Goal: Task Accomplishment & Management: Manage account settings

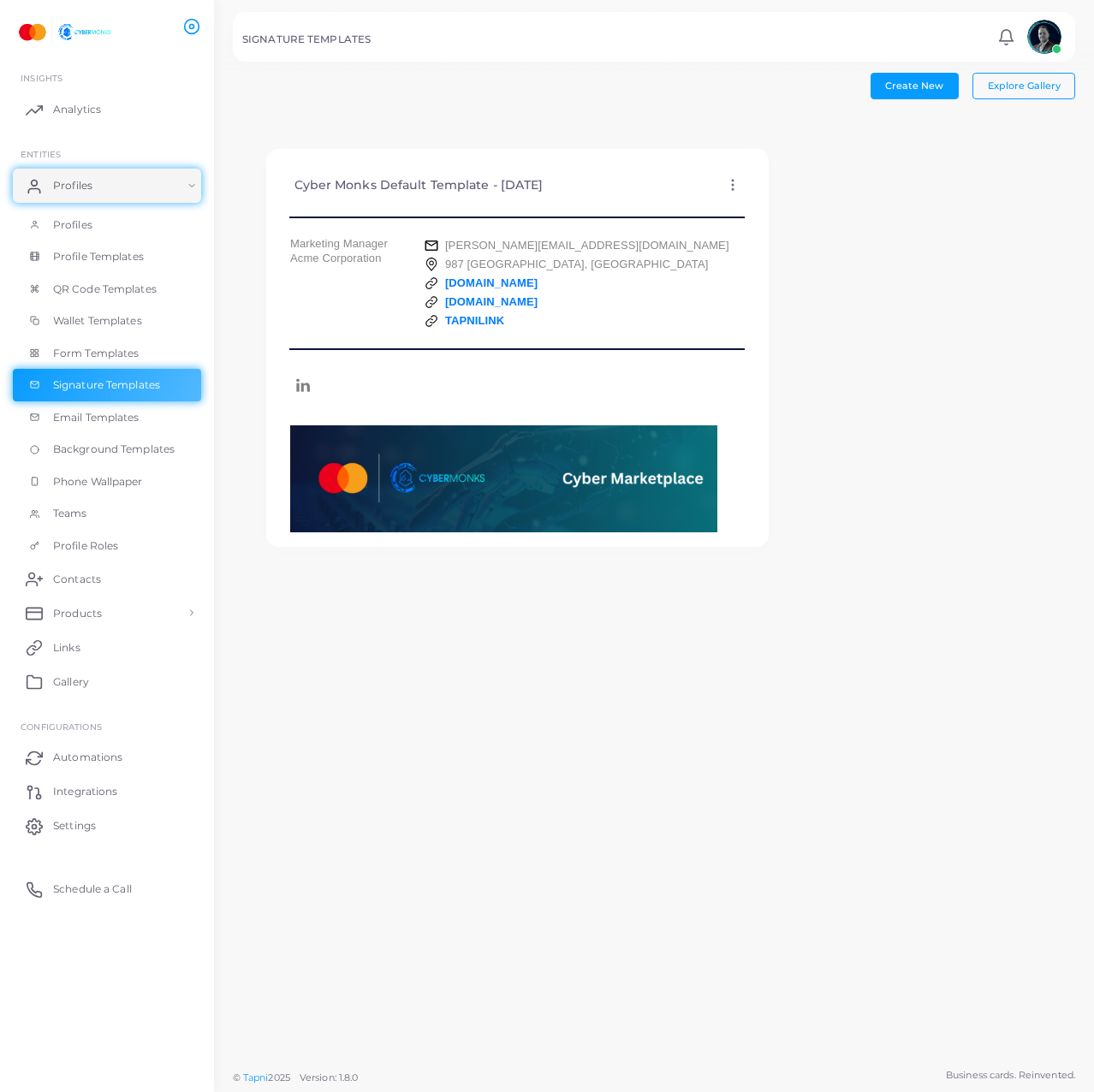
click at [725, 186] on icon at bounding box center [732, 184] width 15 height 15
click at [124, 317] on span "Wallet Templates" at bounding box center [101, 321] width 89 height 15
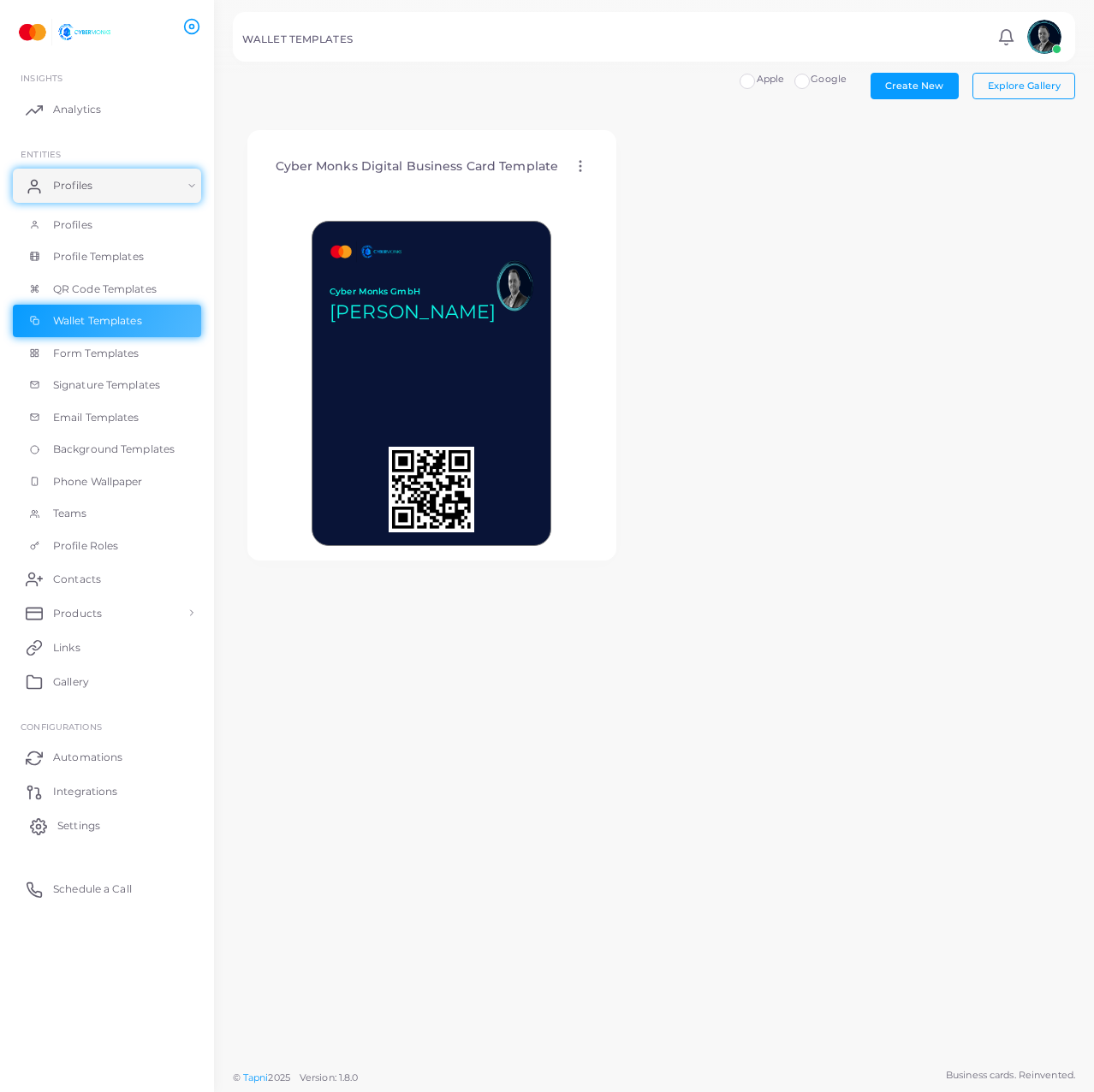
click at [100, 821] on span "Settings" at bounding box center [79, 825] width 43 height 15
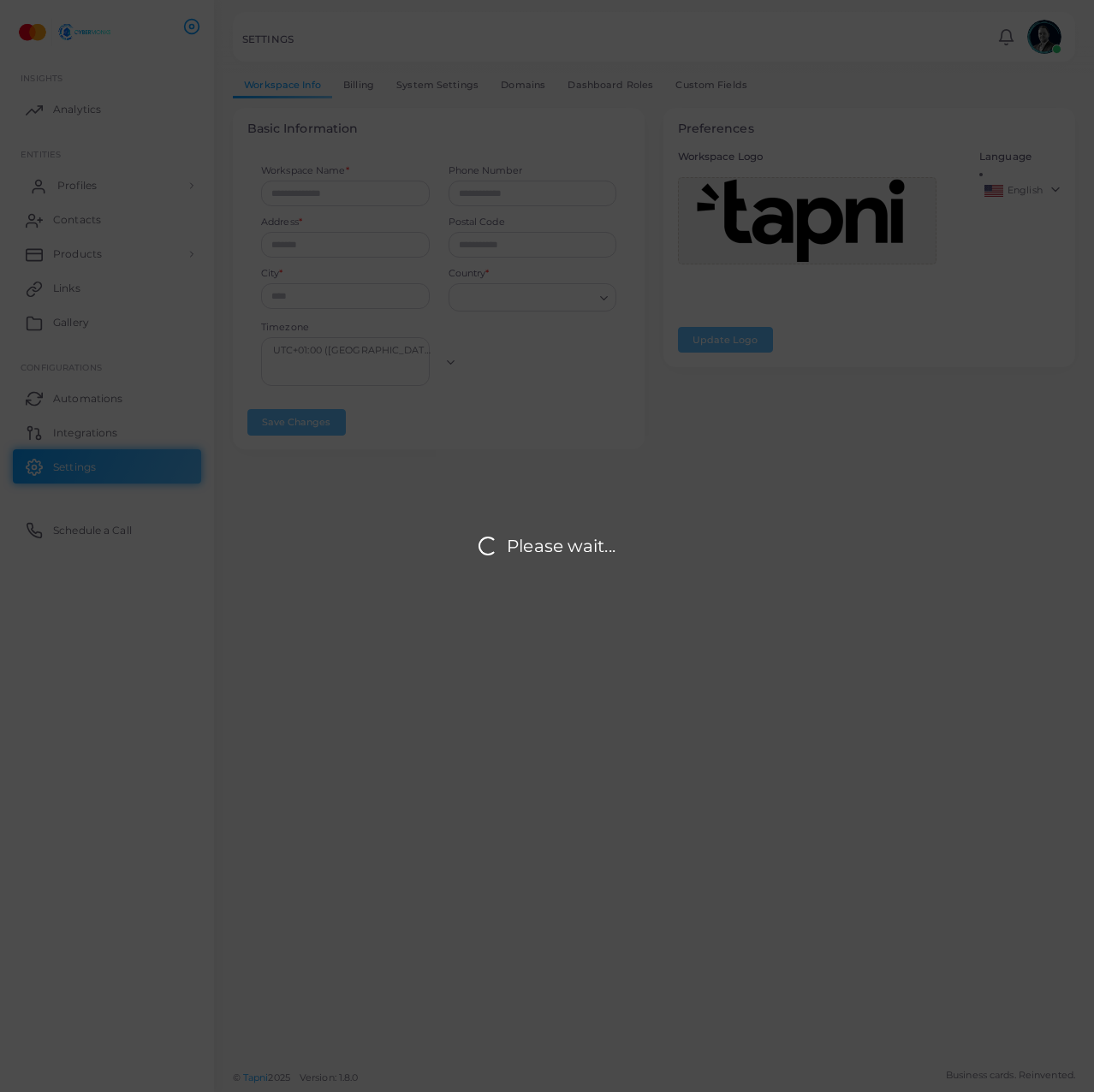
type input "**********"
type input "*****"
type input "**********"
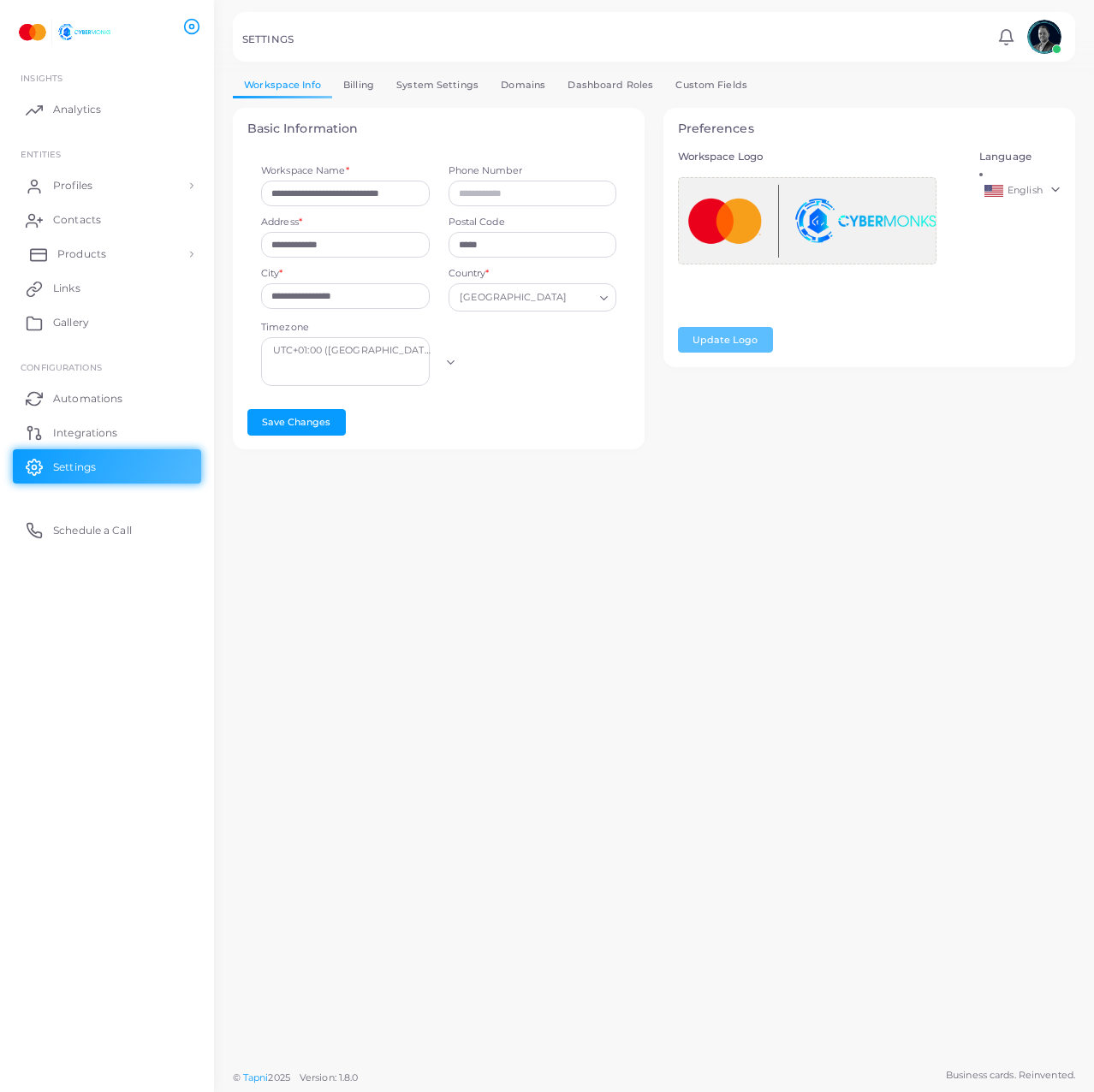
click at [100, 250] on span "Products" at bounding box center [82, 253] width 49 height 15
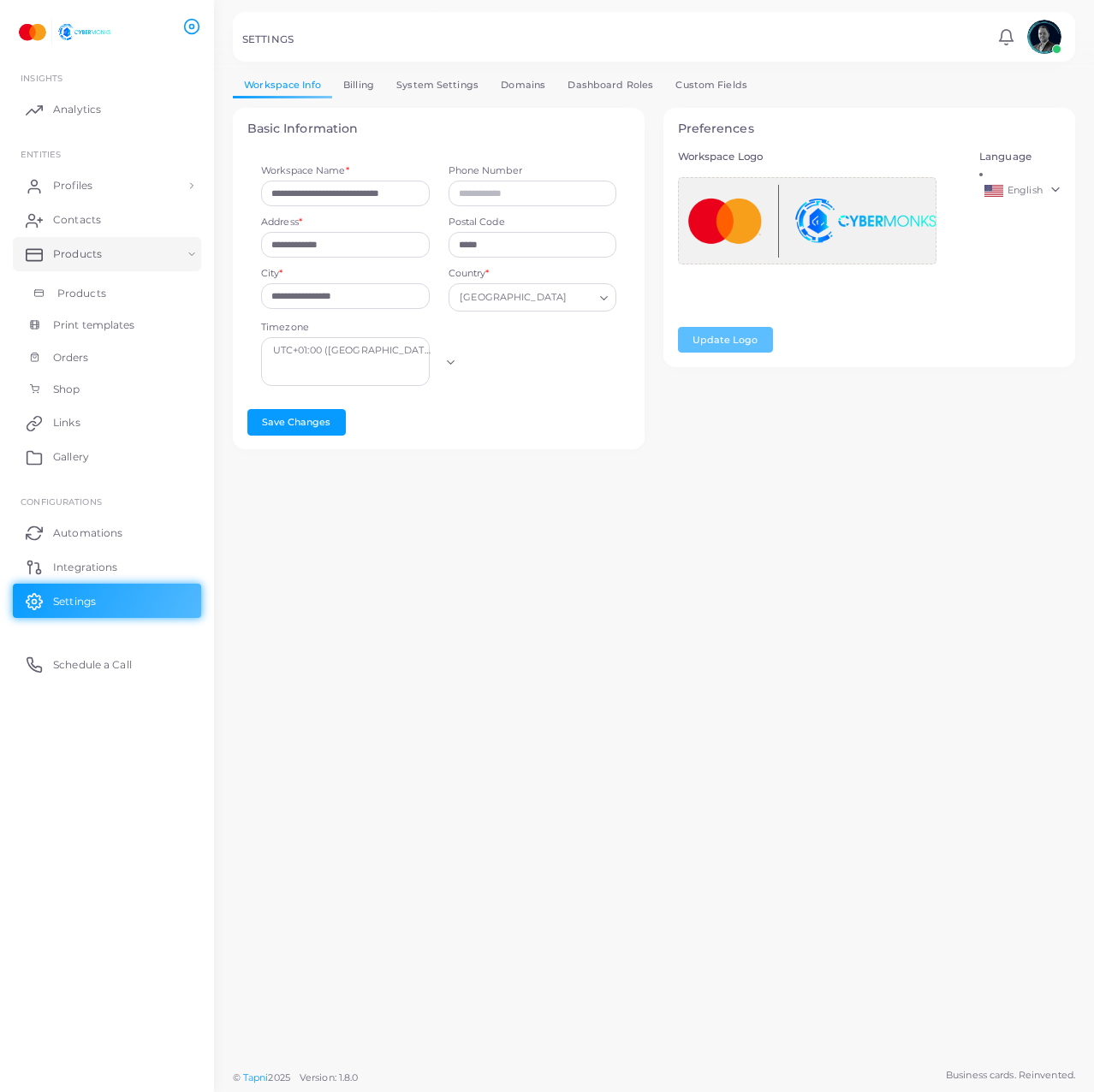
click at [107, 284] on link "Products" at bounding box center [107, 294] width 189 height 32
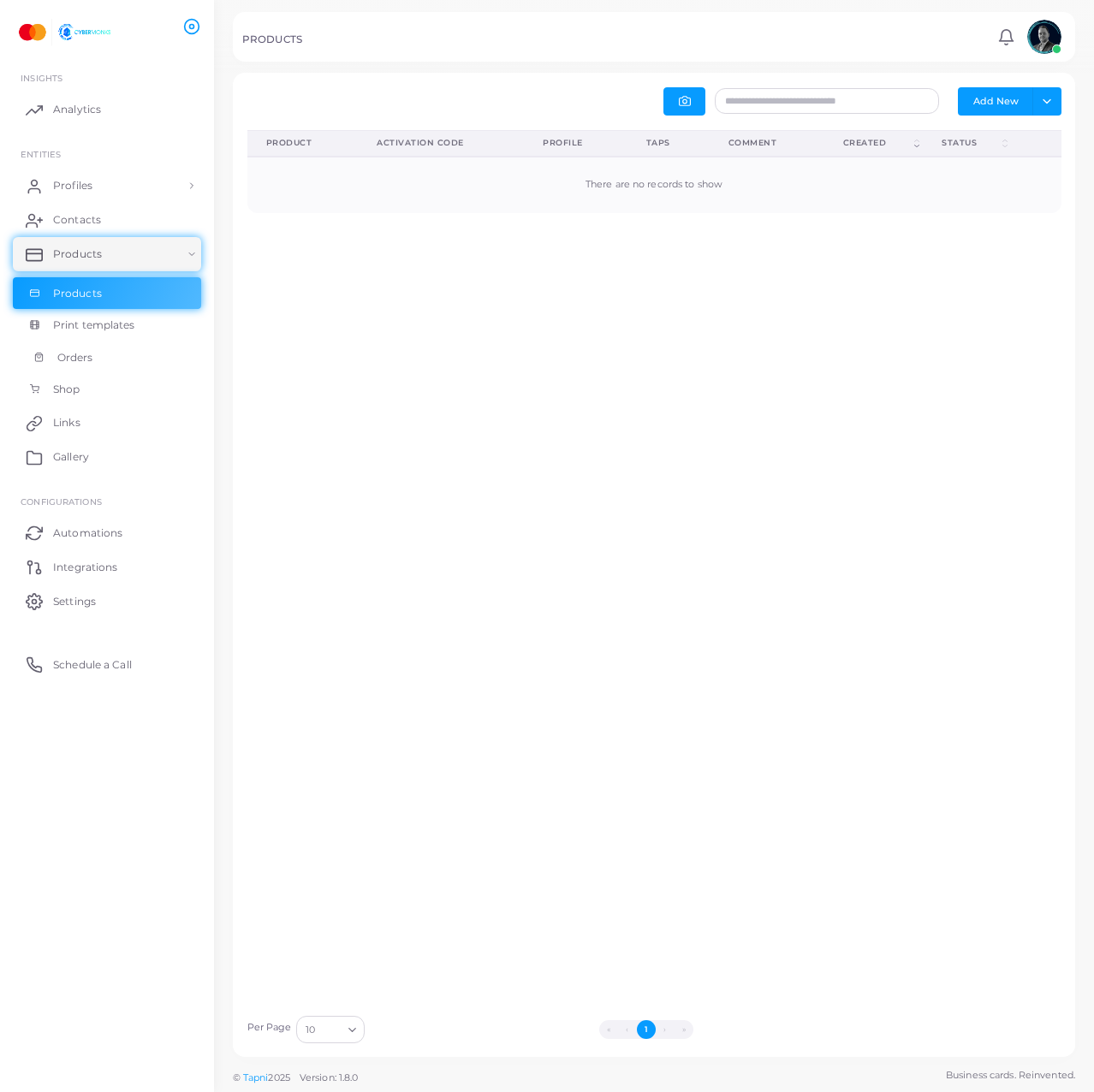
click at [103, 364] on link "Orders" at bounding box center [107, 357] width 189 height 32
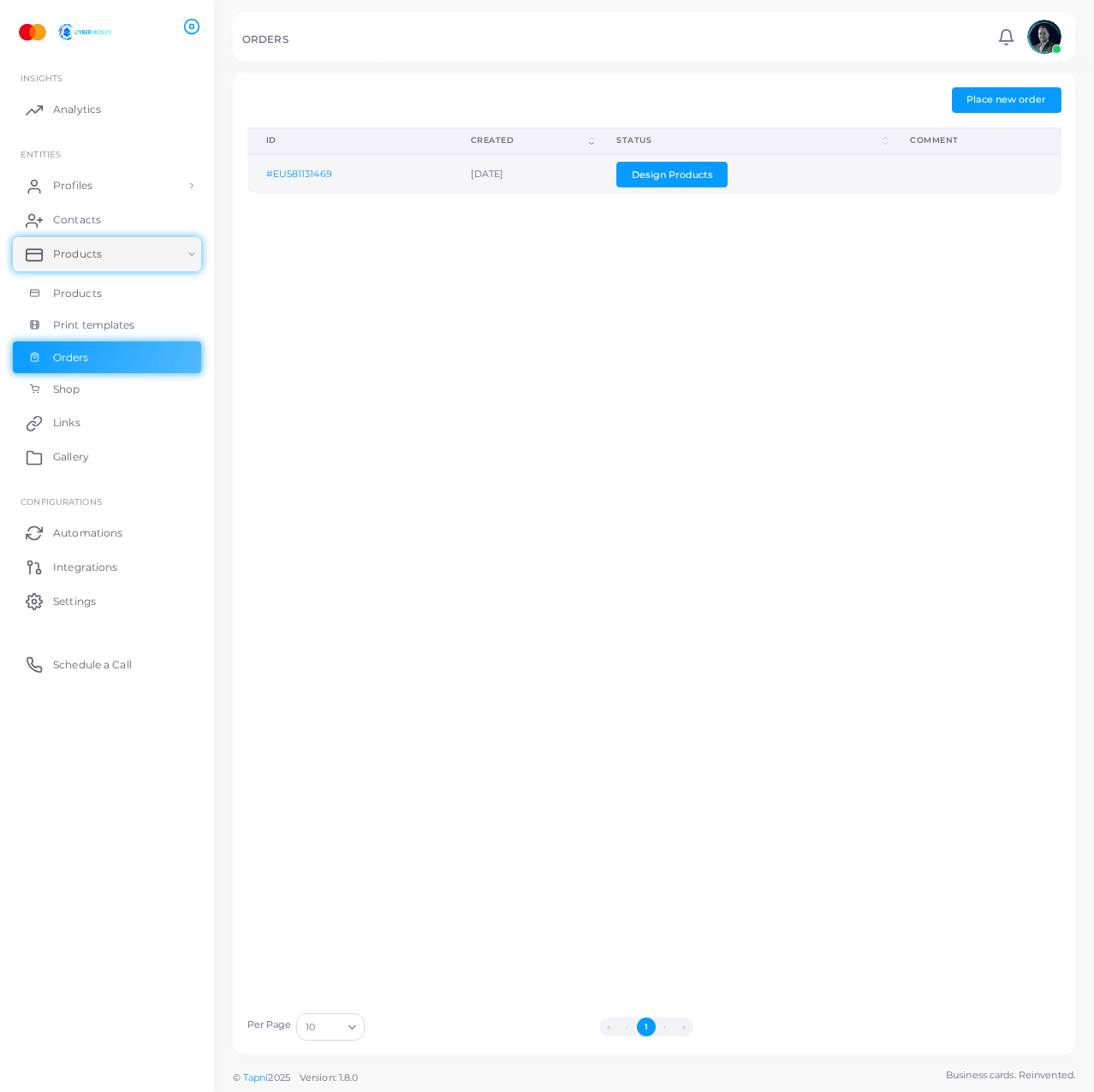
click at [891, 181] on td "Design Products" at bounding box center [744, 174] width 294 height 40
click at [670, 175] on button "Design Products" at bounding box center [672, 174] width 111 height 26
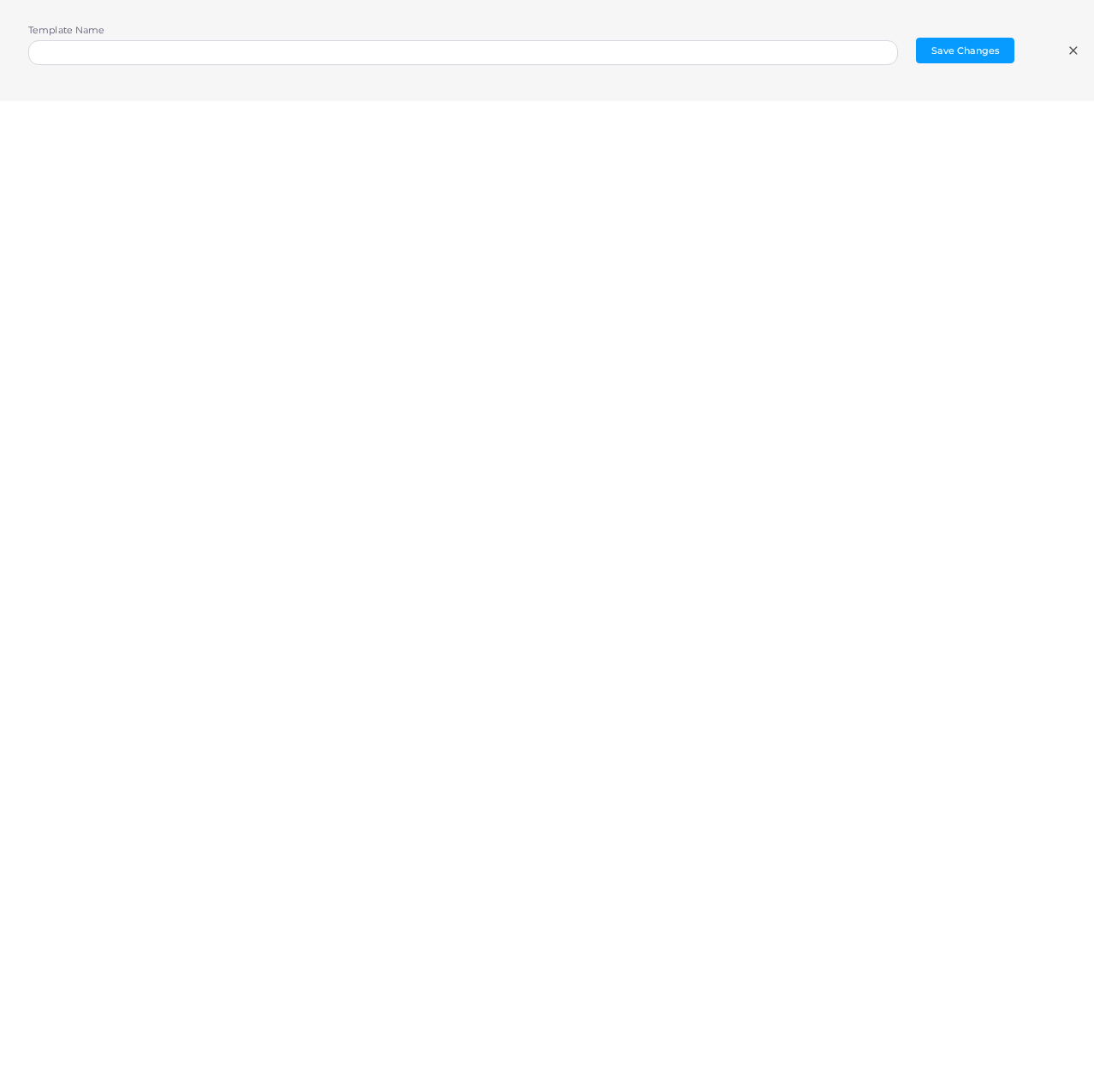
click at [1068, 48] on icon at bounding box center [1072, 50] width 13 height 13
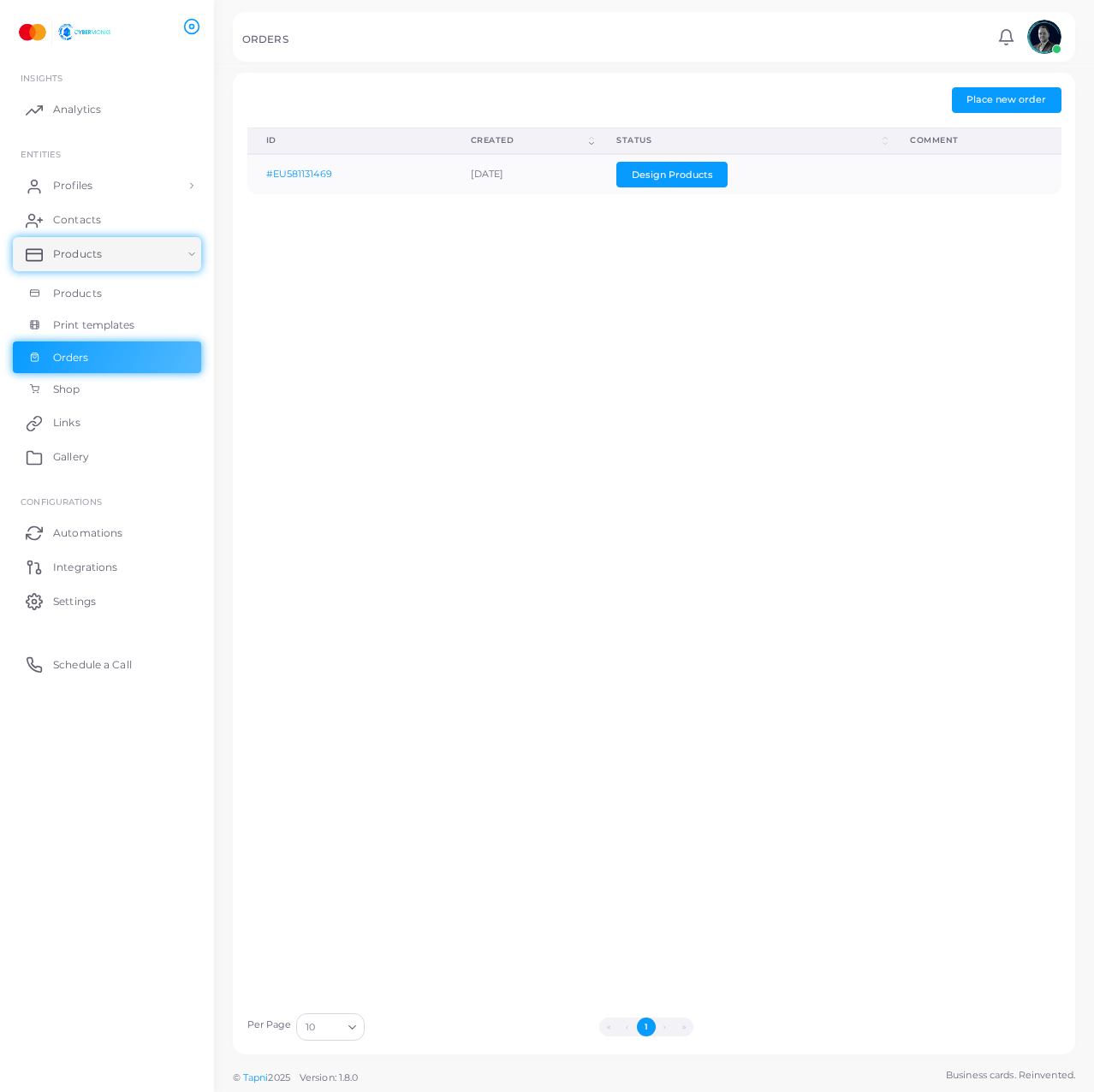
click at [332, 381] on div "ID (Click to clear sorting) Created (Click to sort Ascending) Status (Click to …" at bounding box center [654, 566] width 833 height 876
click at [684, 184] on button "Design Products" at bounding box center [672, 174] width 111 height 26
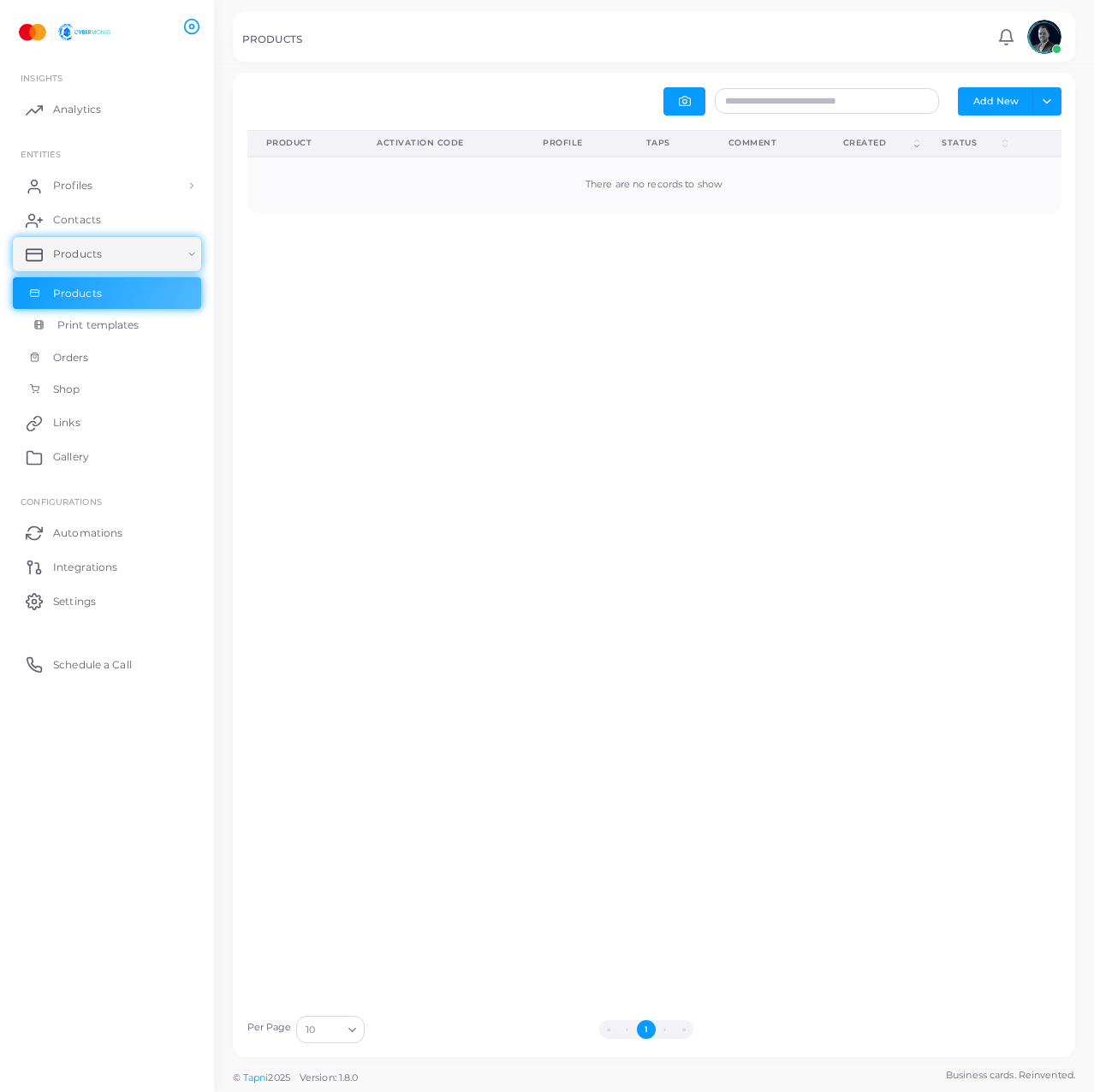
click at [128, 336] on link "Print templates" at bounding box center [107, 325] width 189 height 32
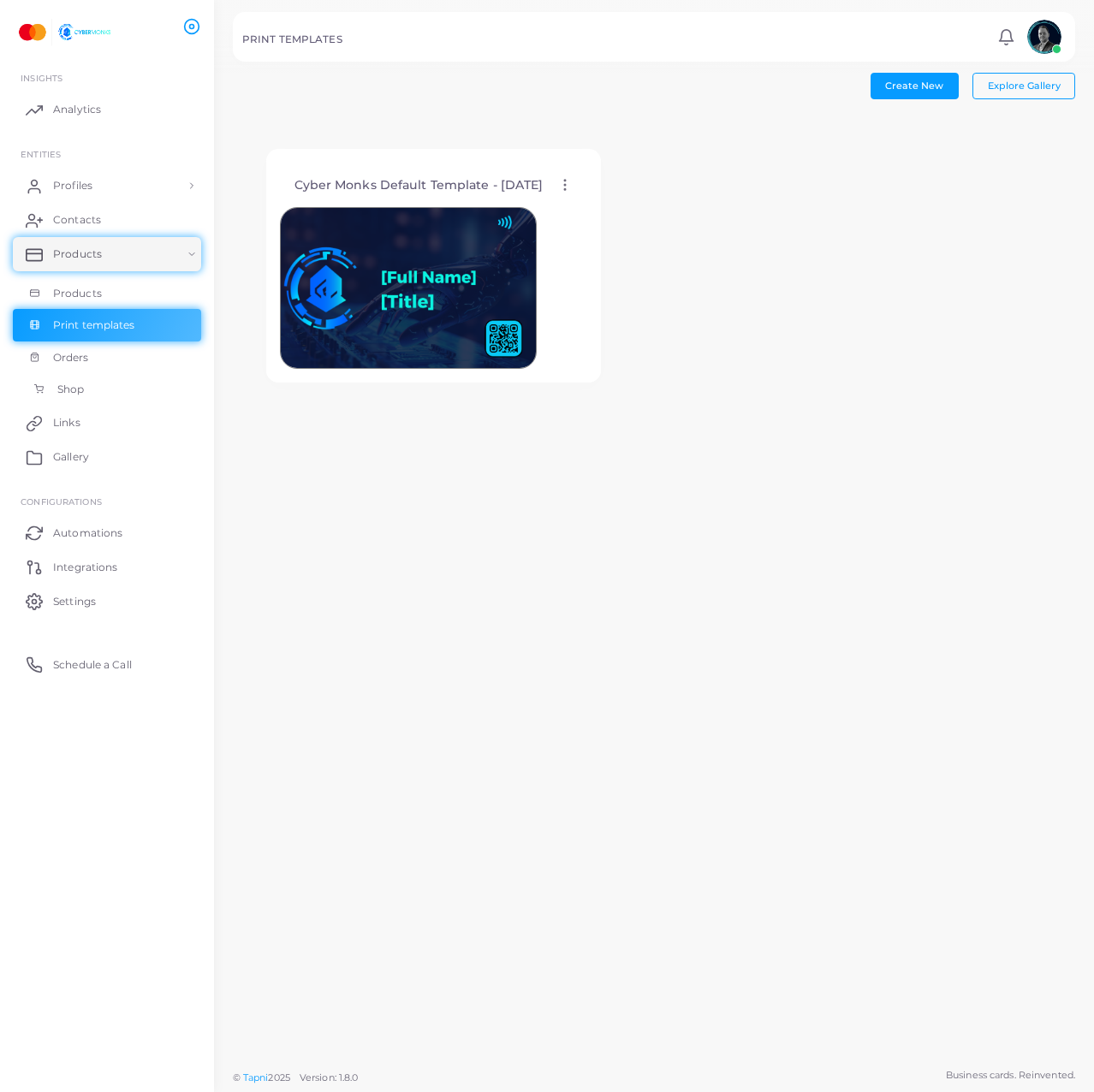
click at [97, 391] on link "Shop" at bounding box center [107, 389] width 189 height 32
click at [93, 436] on link "Links" at bounding box center [107, 423] width 189 height 34
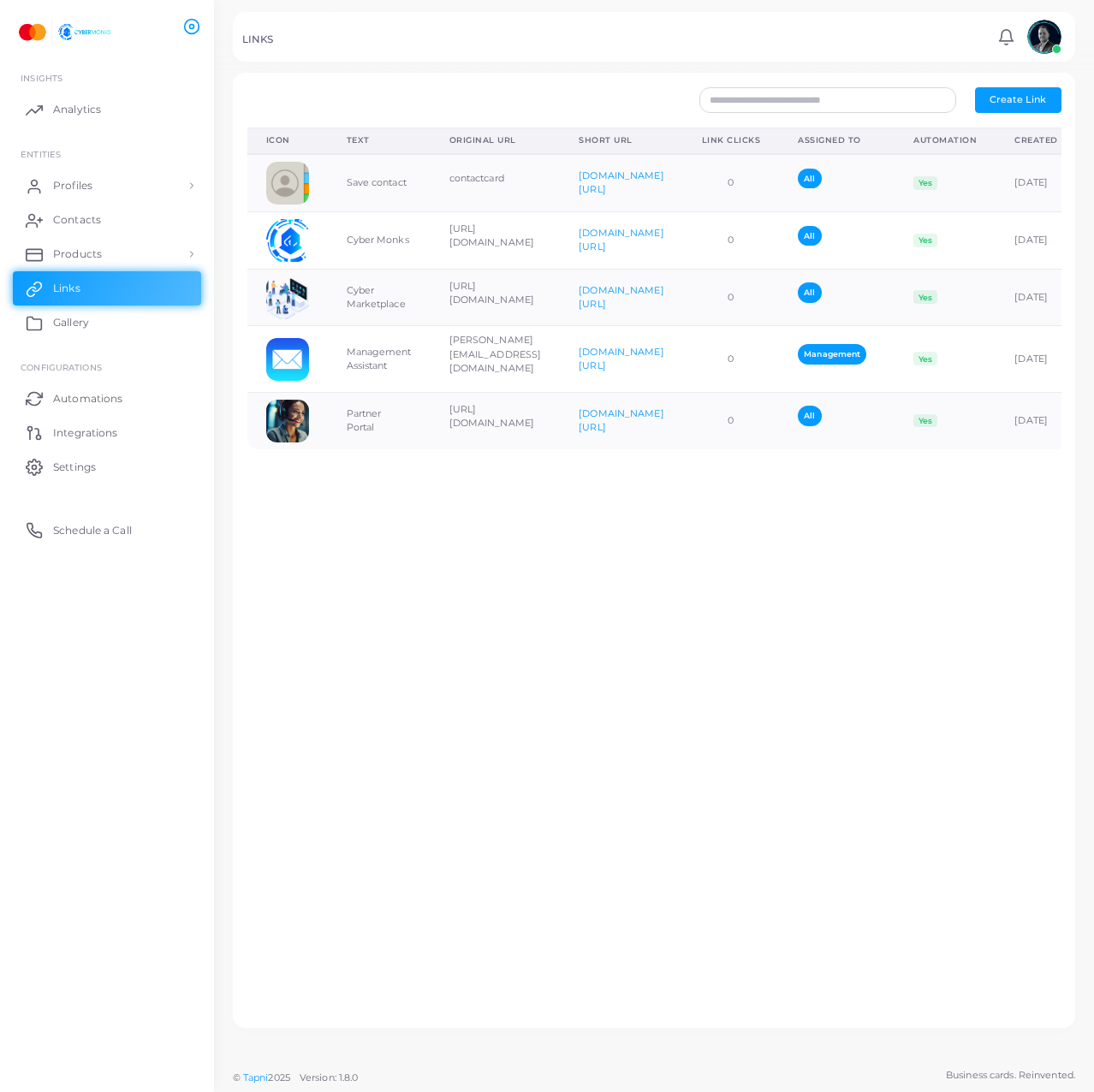
scroll to position [0, 149]
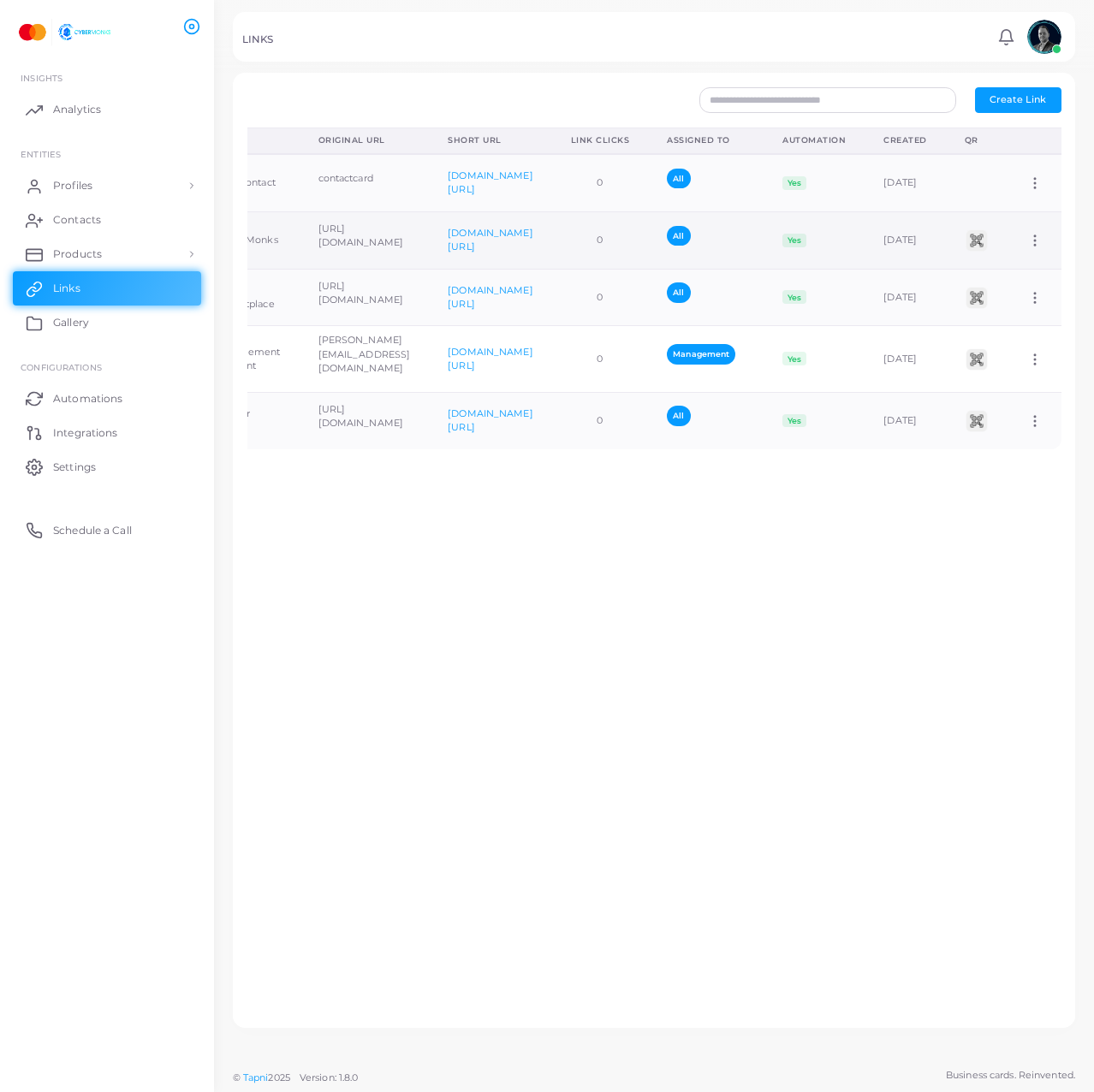
click at [966, 234] on img at bounding box center [976, 240] width 26 height 26
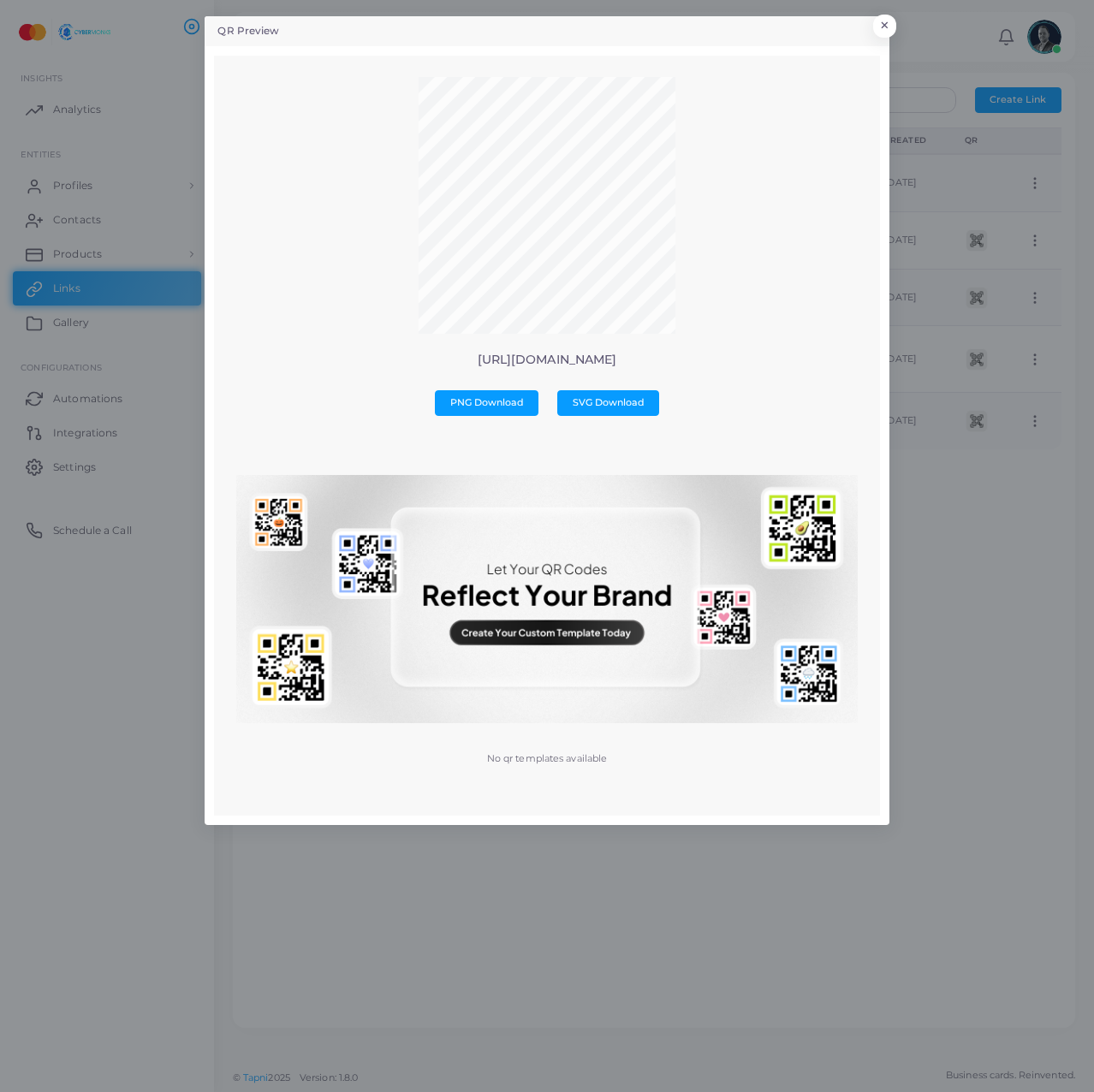
click at [962, 566] on div "QR Preview × [URL][DOMAIN_NAME] PNG Download SVG Download No qr templates avail…" at bounding box center [547, 546] width 1094 height 1092
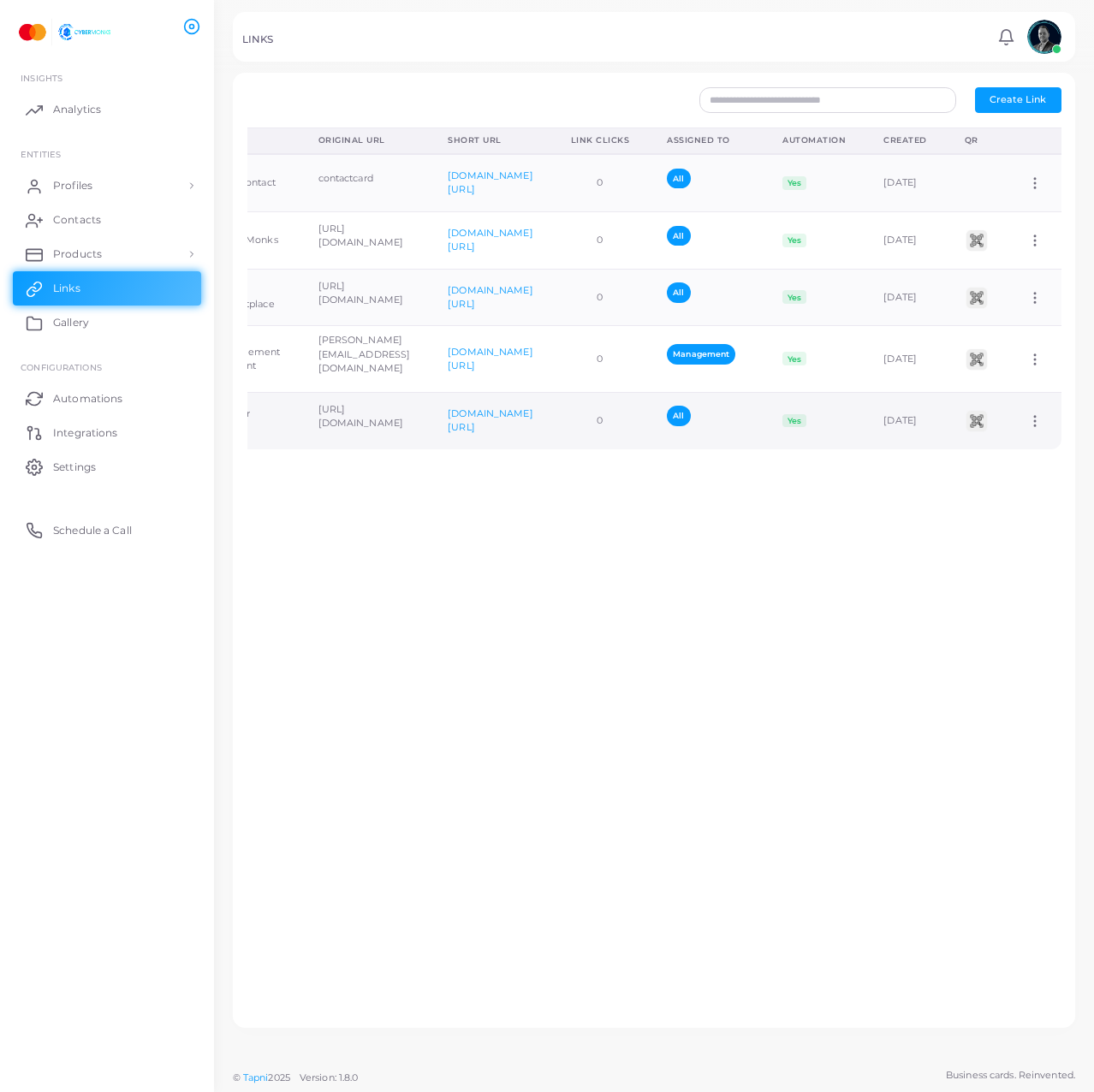
click at [1027, 413] on icon at bounding box center [1034, 420] width 15 height 15
click at [867, 475] on div "Icon Text Original URL Short URL Link Clicks Assigned To Automation Created QR …" at bounding box center [654, 570] width 833 height 886
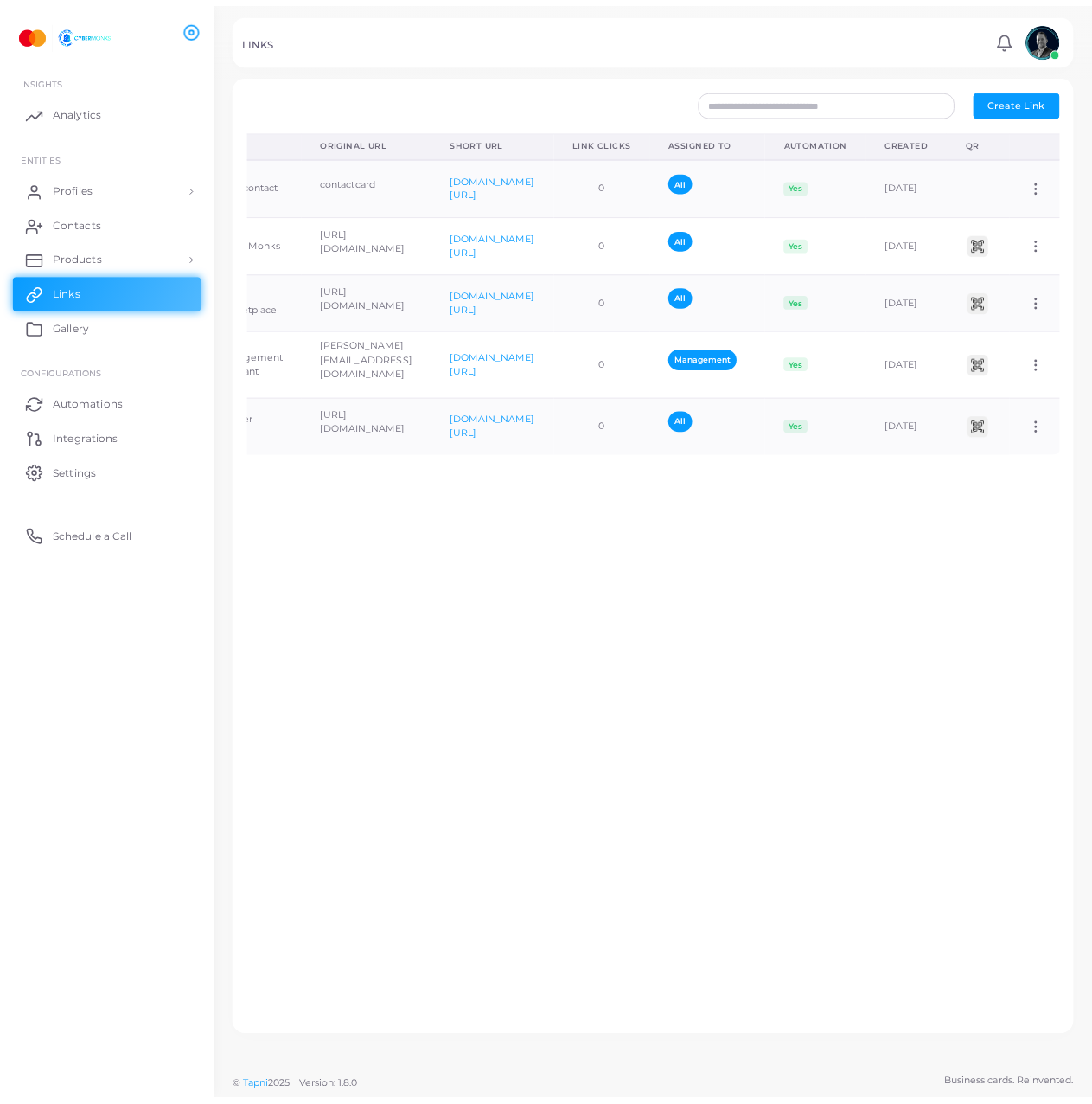
scroll to position [0, 0]
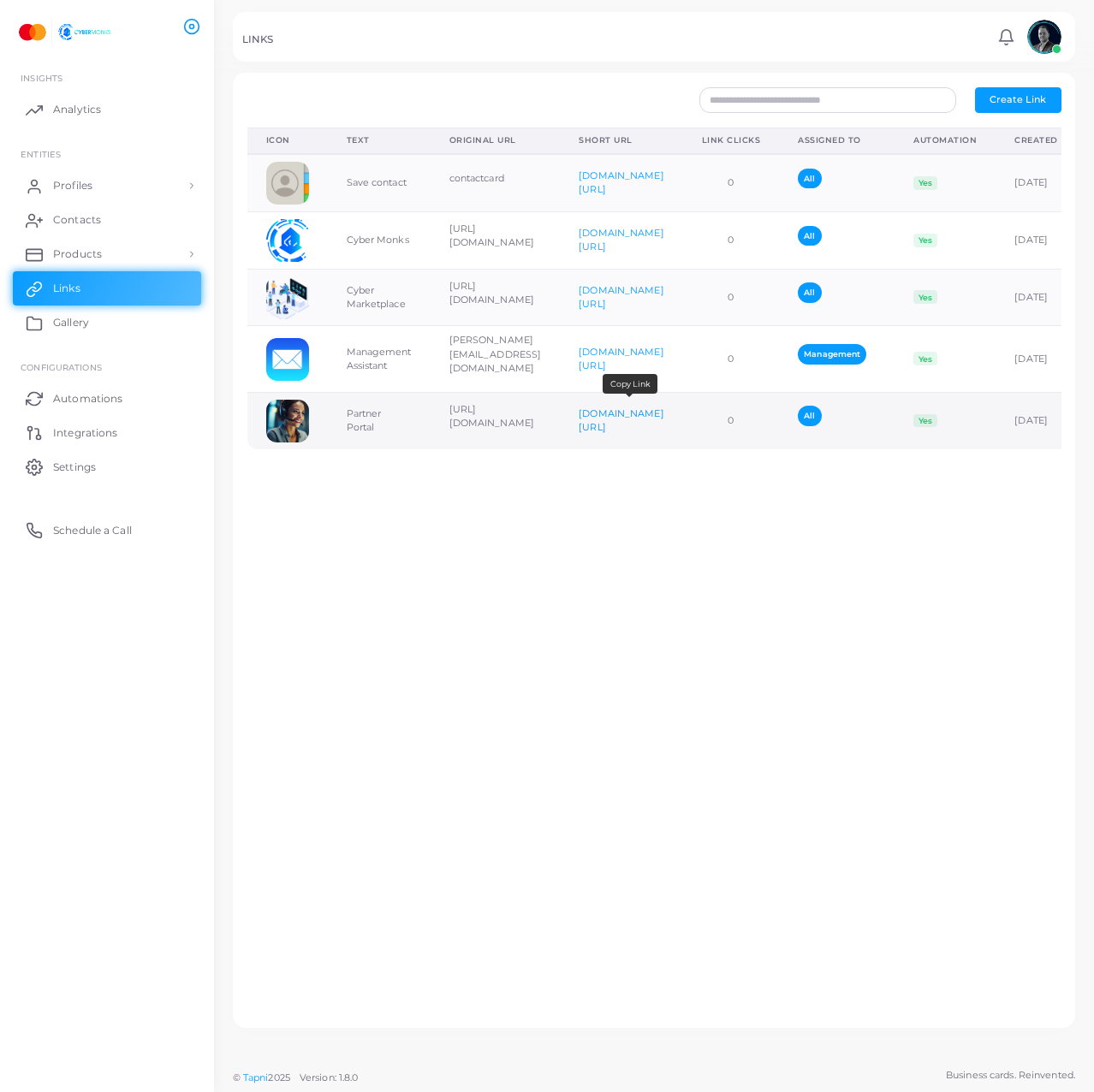
click at [635, 410] on link "[DOMAIN_NAME][URL]" at bounding box center [621, 420] width 84 height 26
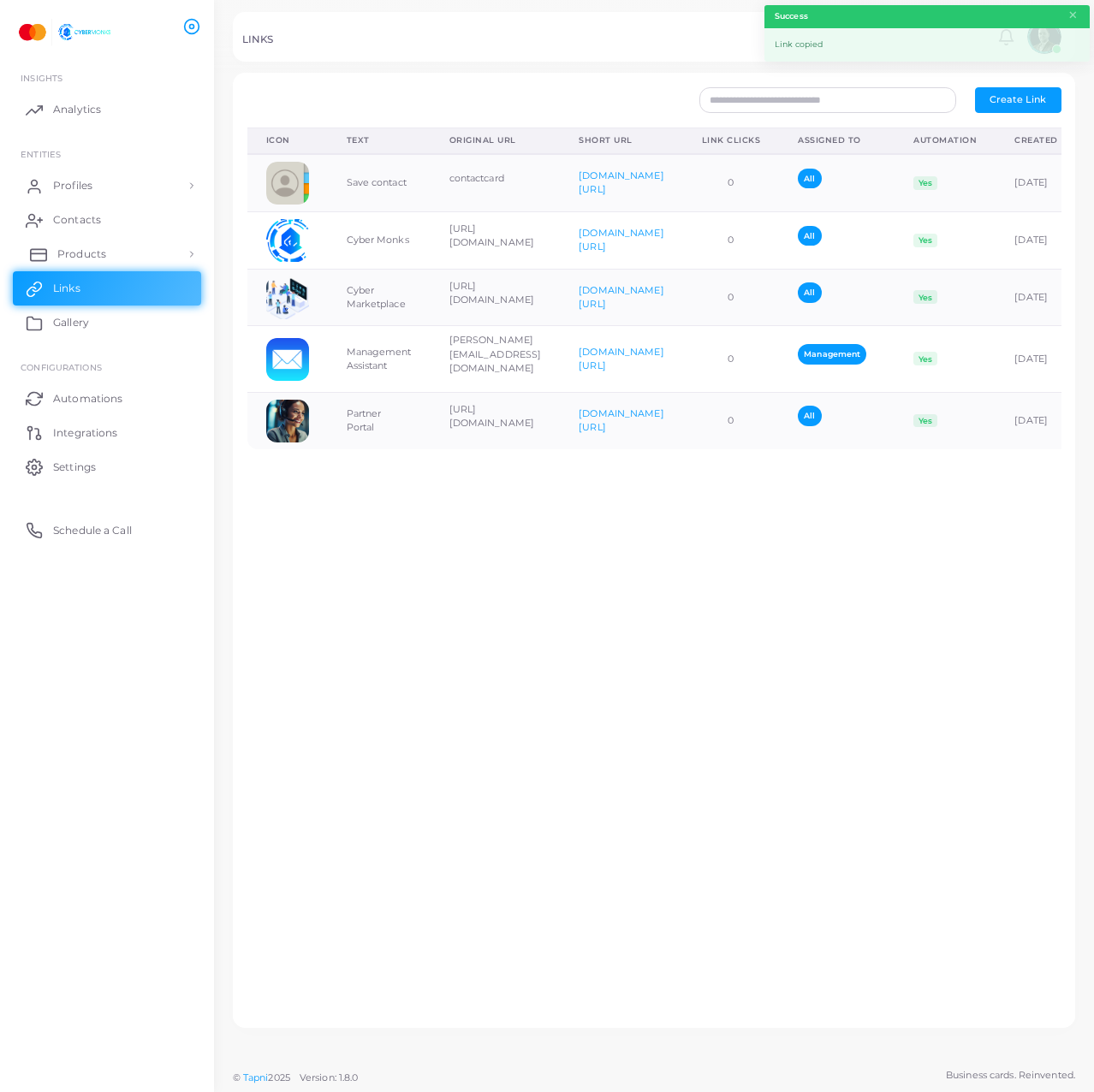
click at [103, 263] on link "Products" at bounding box center [107, 254] width 189 height 34
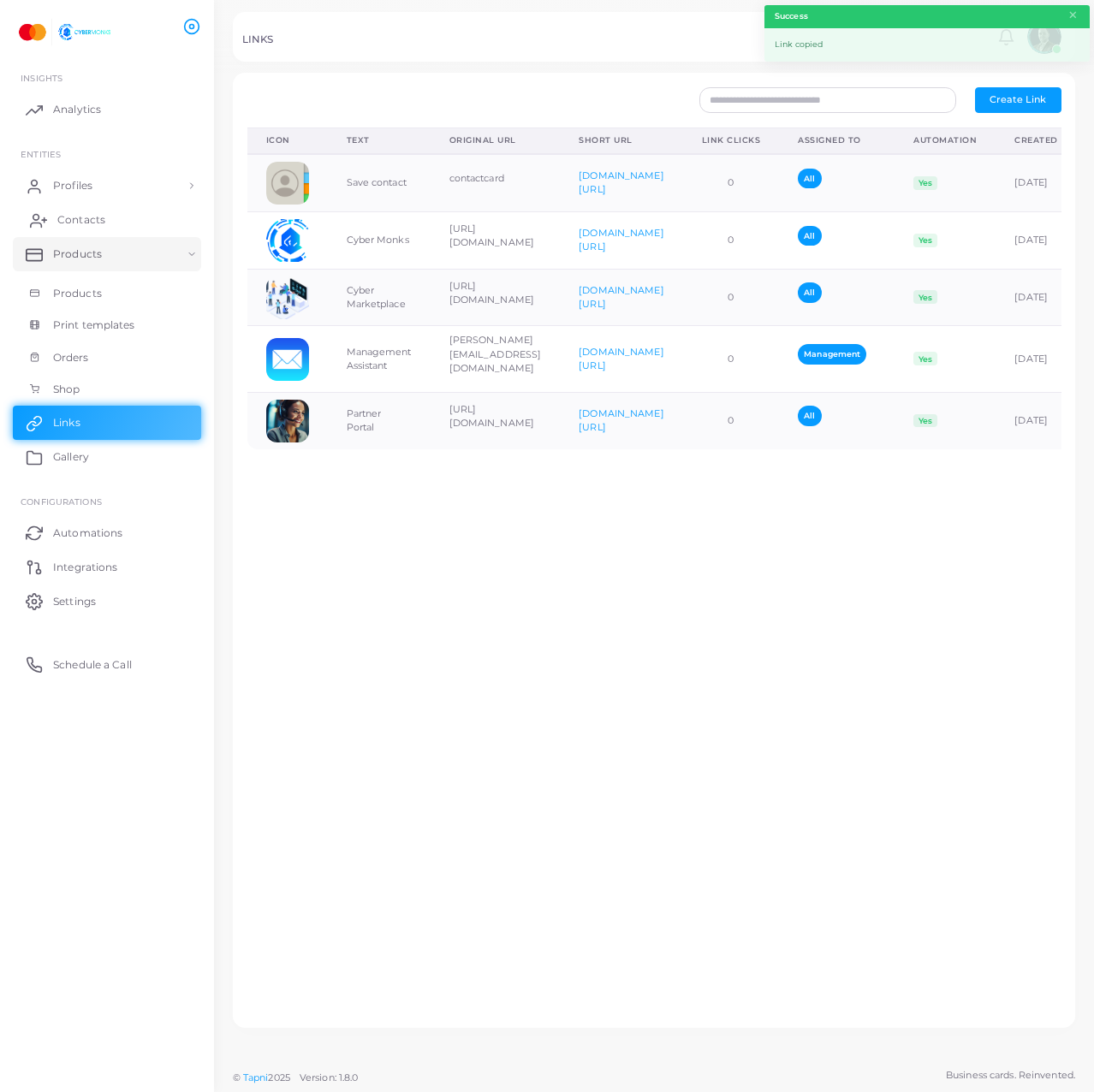
click at [95, 232] on link "Contacts" at bounding box center [107, 220] width 189 height 34
